Goal: Information Seeking & Learning: Learn about a topic

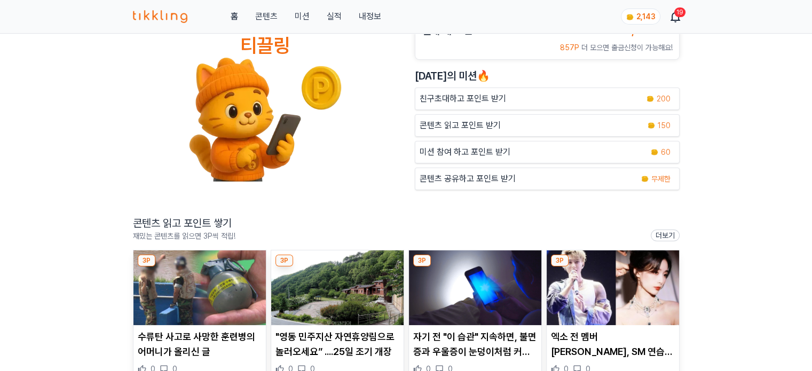
scroll to position [107, 0]
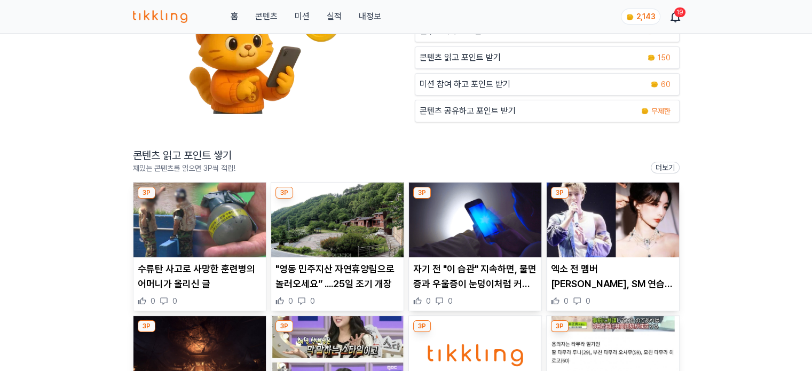
click at [207, 217] on img at bounding box center [200, 220] width 132 height 75
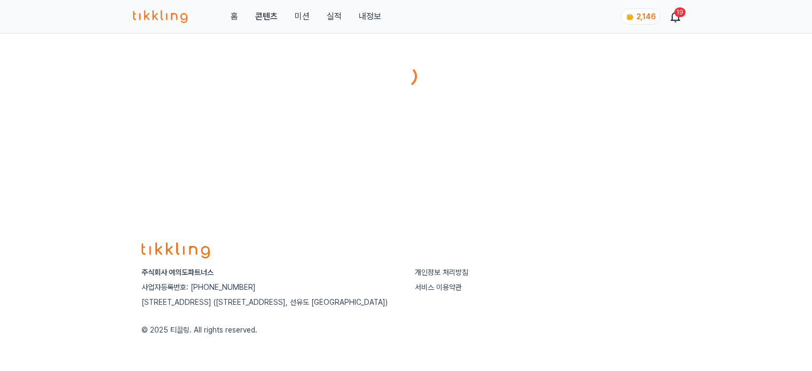
scroll to position [43, 0]
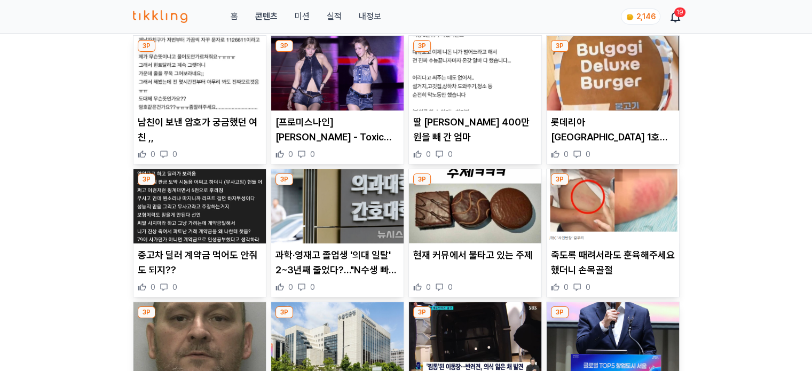
click at [471, 213] on img at bounding box center [475, 206] width 132 height 75
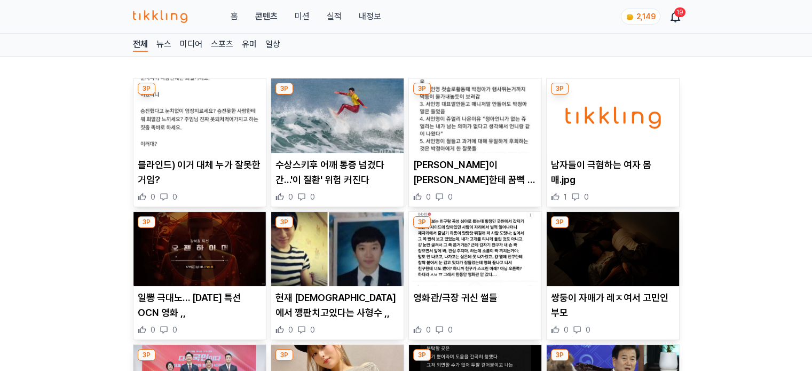
click at [364, 135] on img at bounding box center [337, 116] width 132 height 75
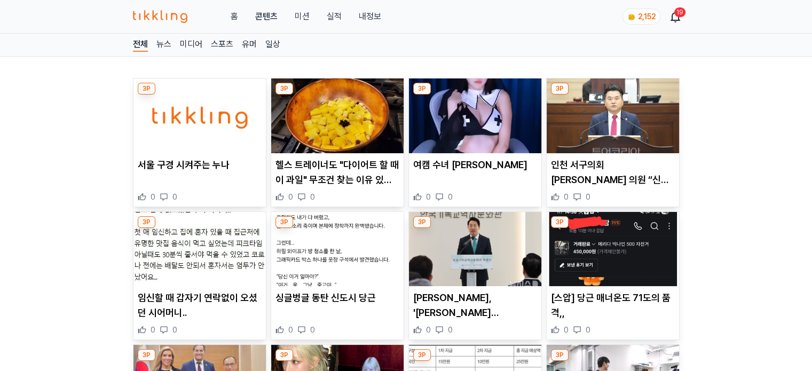
click at [372, 137] on img at bounding box center [337, 116] width 132 height 75
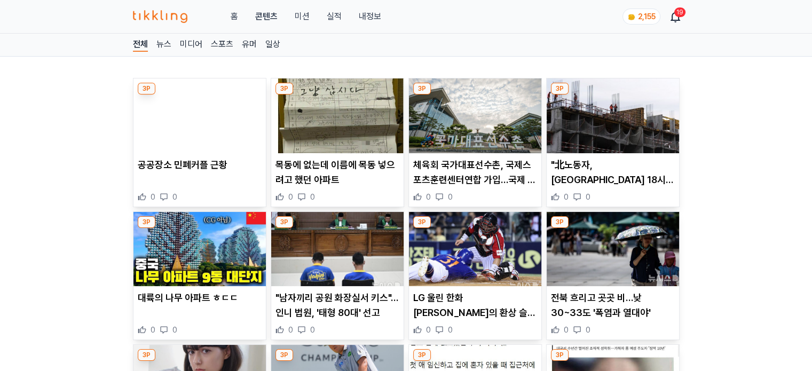
click at [460, 123] on img at bounding box center [475, 116] width 132 height 75
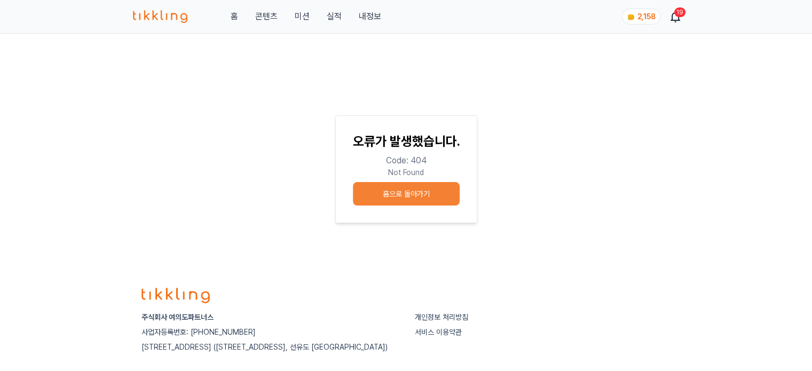
click at [265, 13] on link "콘텐츠" at bounding box center [266, 16] width 22 height 13
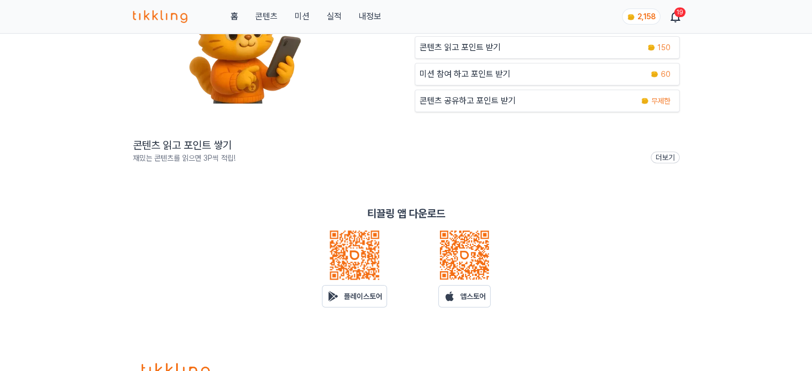
scroll to position [160, 0]
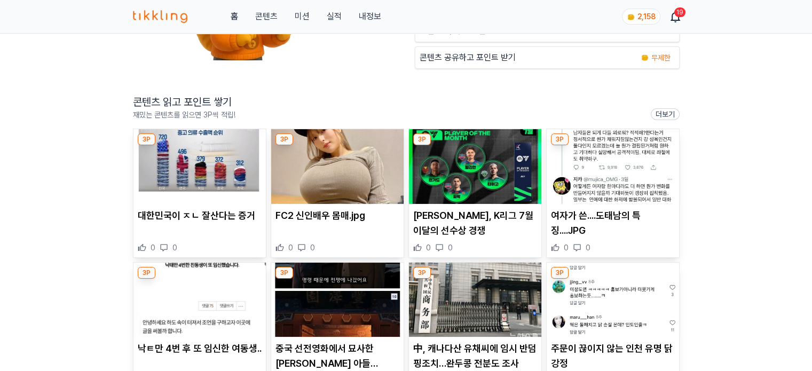
click at [214, 173] on img at bounding box center [200, 166] width 132 height 75
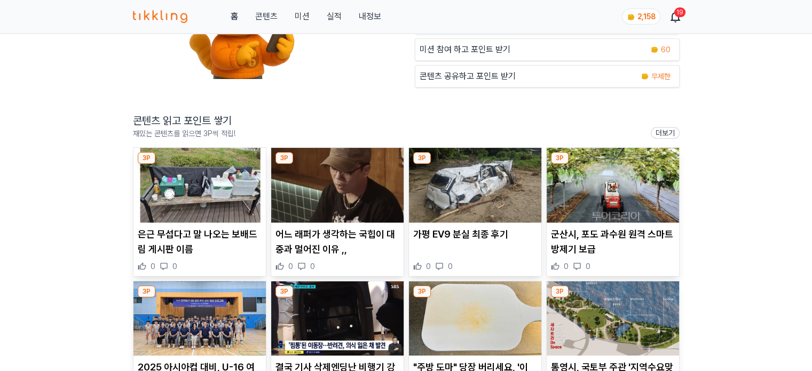
scroll to position [160, 0]
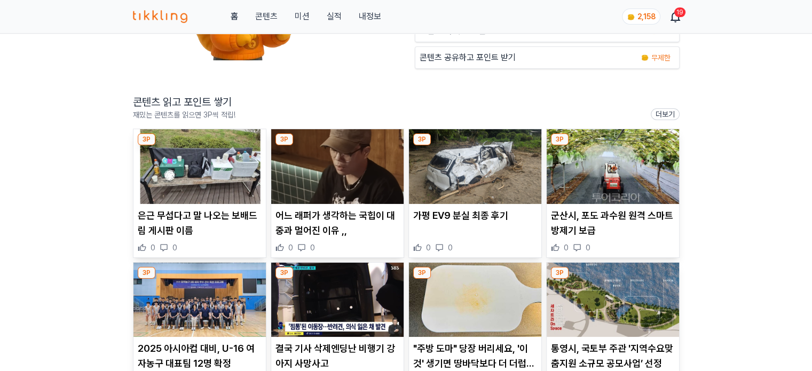
click at [220, 180] on img at bounding box center [200, 166] width 132 height 75
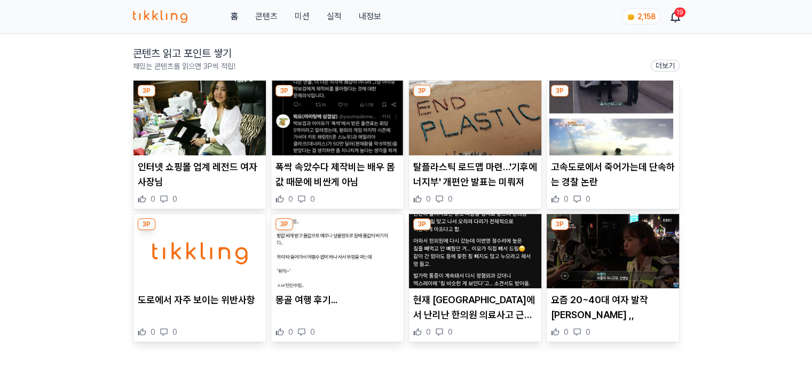
scroll to position [214, 0]
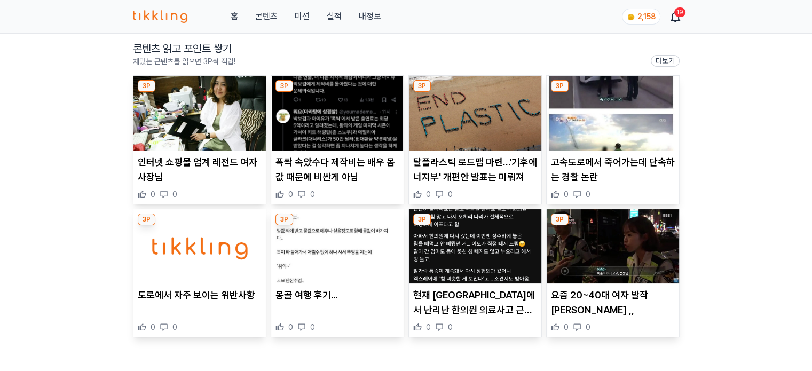
click at [349, 121] on img at bounding box center [337, 113] width 132 height 75
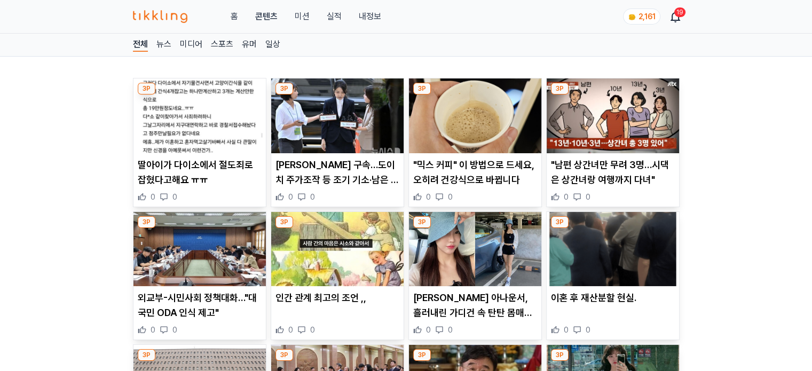
click at [451, 129] on img at bounding box center [475, 116] width 132 height 75
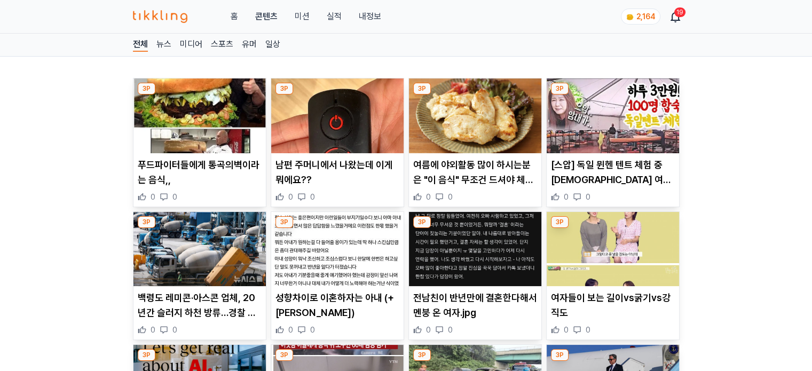
click at [326, 238] on img at bounding box center [337, 249] width 132 height 75
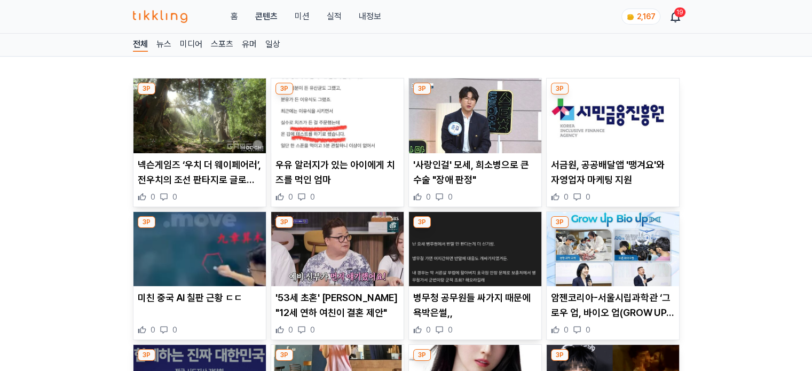
click at [433, 134] on img at bounding box center [475, 116] width 132 height 75
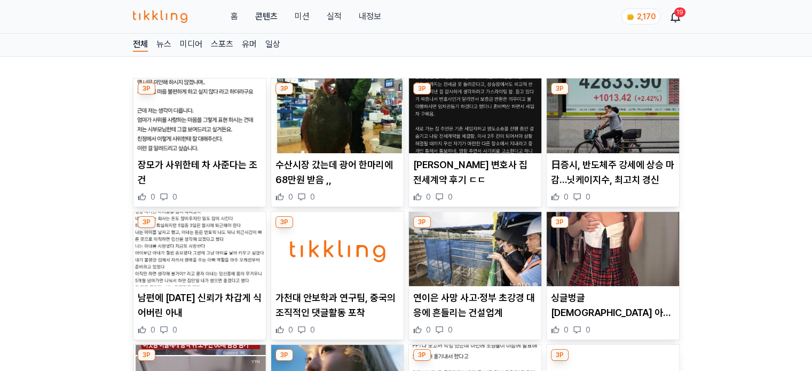
click at [432, 123] on img at bounding box center [475, 116] width 132 height 75
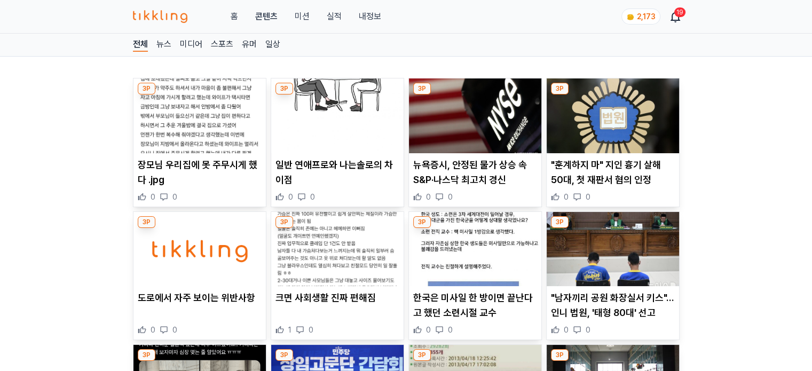
click at [244, 114] on img at bounding box center [200, 116] width 132 height 75
